Goal: Task Accomplishment & Management: Complete application form

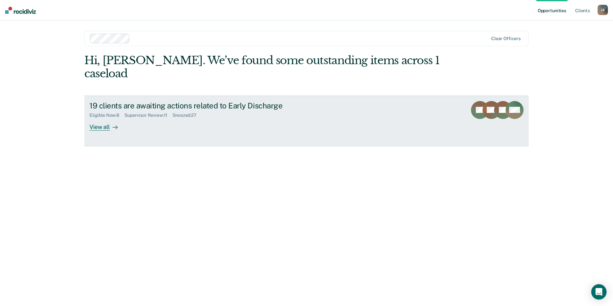
click at [108, 118] on div "View all" at bounding box center [107, 124] width 36 height 13
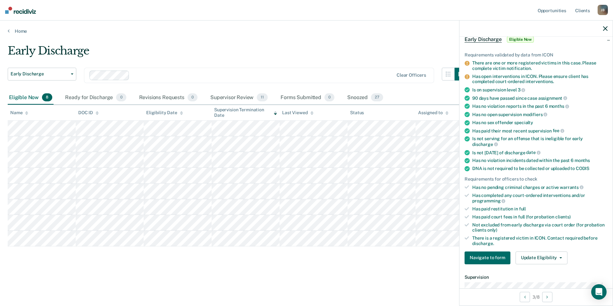
scroll to position [41, 0]
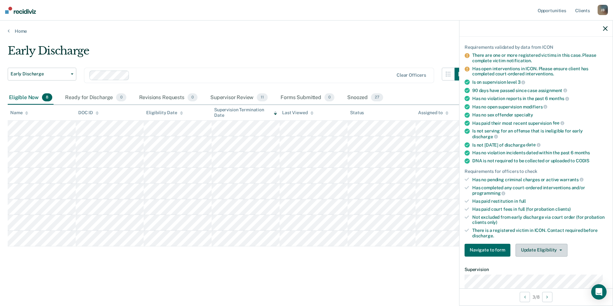
click at [550, 249] on button "Update Eligibility" at bounding box center [542, 250] width 52 height 13
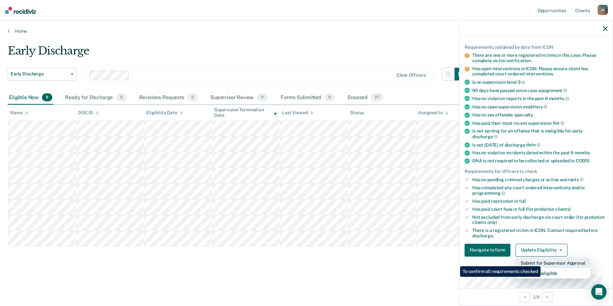
click at [542, 261] on button "Submit for Supervisor Approval" at bounding box center [553, 263] width 75 height 10
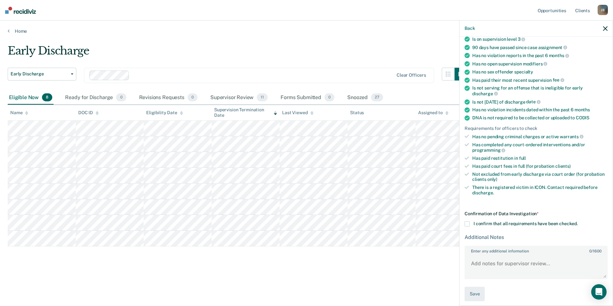
scroll to position [85, 0]
click at [466, 223] on span at bounding box center [467, 223] width 5 height 5
click at [578, 221] on input "I confirm that all requirements have been checked." at bounding box center [578, 221] width 0 height 0
click at [488, 265] on textarea "Enter any additional information 0 / 1600" at bounding box center [536, 266] width 142 height 24
type textarea "G"
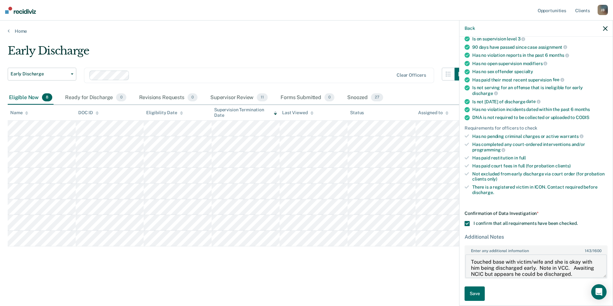
scroll to position [7, 0]
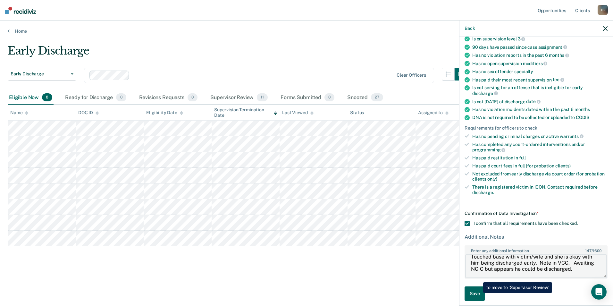
type textarea "Touched base with victim/wife and she is okay with him being discharged early. …"
click at [478, 292] on button "Save" at bounding box center [475, 293] width 20 height 14
